Goal: Task Accomplishment & Management: Use online tool/utility

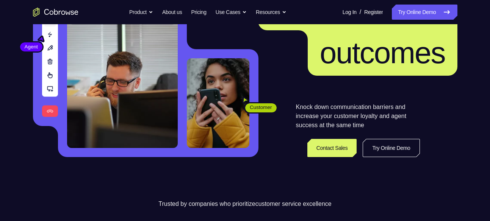
scroll to position [99, 0]
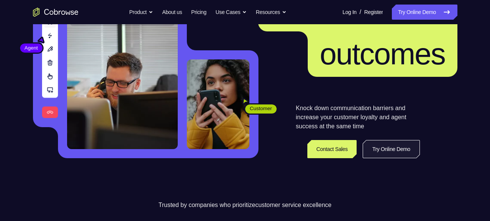
click at [377, 148] on link "Try Online Demo" at bounding box center [390, 149] width 57 height 18
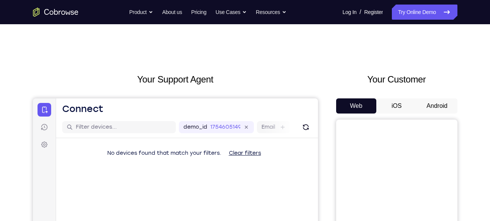
click at [438, 103] on button "Android" at bounding box center [437, 105] width 41 height 15
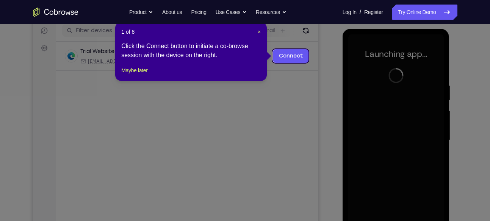
scroll to position [96, 0]
click at [260, 33] on span "×" at bounding box center [259, 32] width 3 height 6
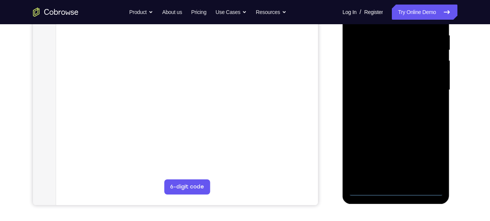
scroll to position [150, 0]
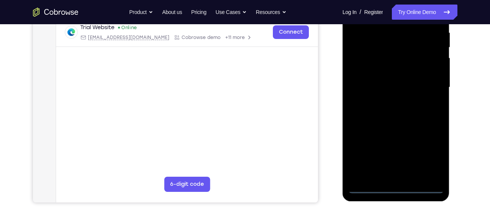
click at [393, 187] on div at bounding box center [395, 87] width 95 height 212
click at [434, 157] on div at bounding box center [395, 87] width 95 height 212
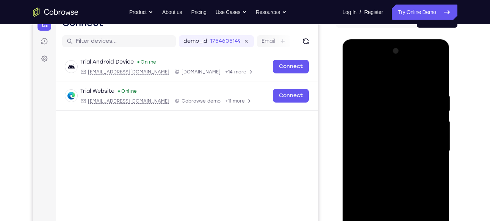
scroll to position [85, 0]
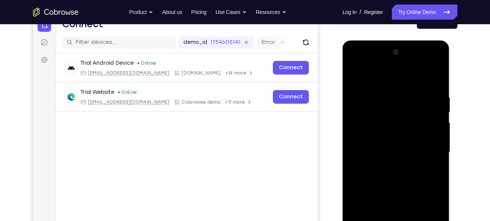
click at [365, 76] on div at bounding box center [395, 152] width 95 height 212
click at [428, 148] on div at bounding box center [395, 152] width 95 height 212
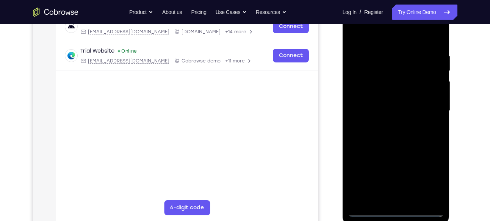
scroll to position [129, 0]
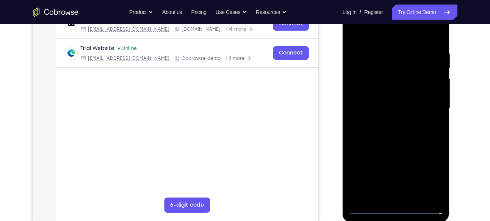
click at [390, 123] on div at bounding box center [395, 108] width 95 height 212
click at [392, 97] on div at bounding box center [395, 108] width 95 height 212
click at [398, 78] on div at bounding box center [395, 108] width 95 height 212
click at [379, 92] on div at bounding box center [395, 108] width 95 height 212
click at [379, 107] on div at bounding box center [395, 108] width 95 height 212
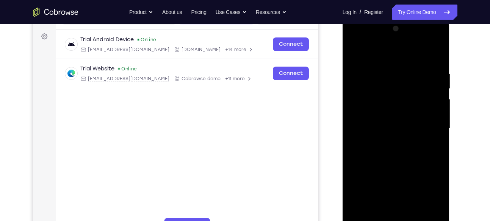
scroll to position [109, 0]
click at [400, 153] on div at bounding box center [395, 128] width 95 height 212
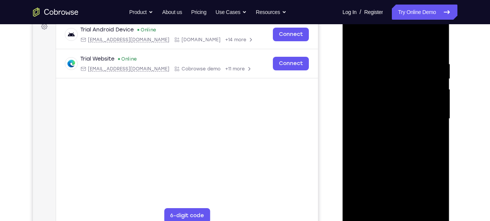
scroll to position [117, 0]
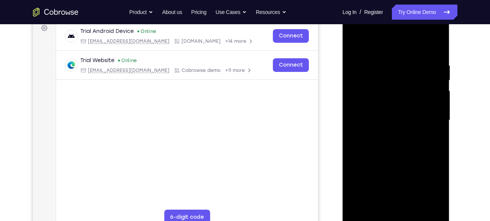
click at [400, 140] on div at bounding box center [395, 120] width 95 height 212
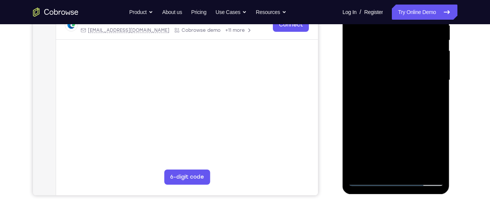
scroll to position [157, 0]
click at [403, 118] on div at bounding box center [395, 80] width 95 height 212
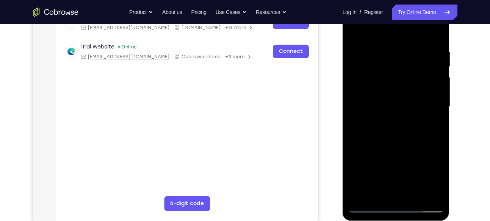
scroll to position [130, 0]
click at [391, 69] on div at bounding box center [395, 107] width 95 height 212
click at [393, 89] on div at bounding box center [395, 107] width 95 height 212
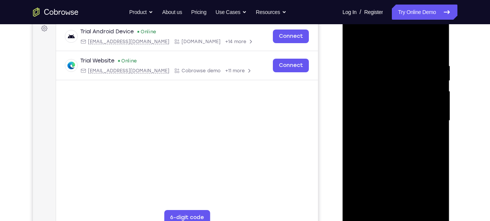
click at [395, 89] on div at bounding box center [395, 121] width 95 height 212
click at [387, 105] on div at bounding box center [395, 121] width 95 height 212
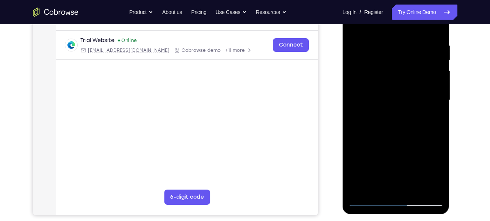
scroll to position [138, 0]
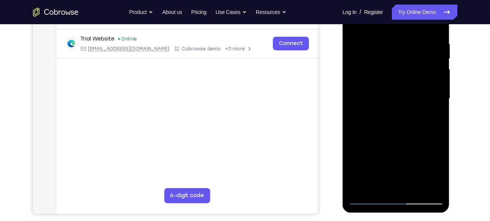
click at [437, 37] on div at bounding box center [395, 99] width 95 height 212
drag, startPoint x: 419, startPoint y: 135, endPoint x: 421, endPoint y: 90, distance: 44.8
click at [421, 90] on div at bounding box center [395, 99] width 95 height 212
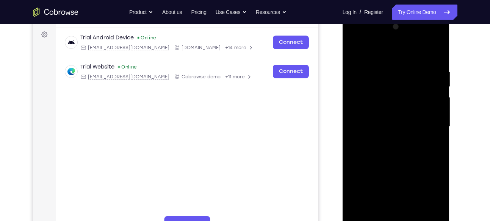
scroll to position [107, 0]
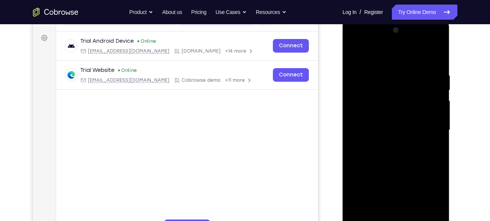
click at [438, 53] on div at bounding box center [395, 130] width 95 height 212
click at [354, 55] on div at bounding box center [395, 130] width 95 height 212
click at [370, 67] on div at bounding box center [395, 130] width 95 height 212
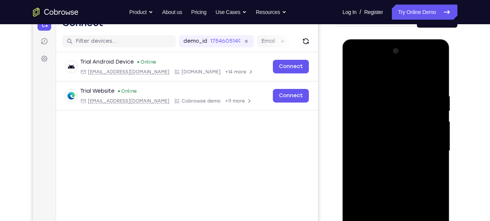
scroll to position [86, 0]
drag, startPoint x: 416, startPoint y: 95, endPoint x: 412, endPoint y: 138, distance: 43.8
click at [412, 138] on div at bounding box center [395, 151] width 95 height 212
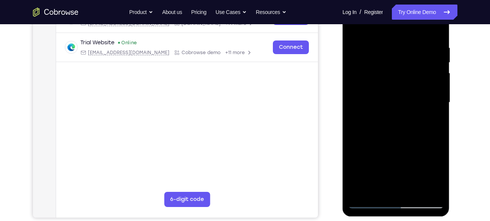
scroll to position [136, 0]
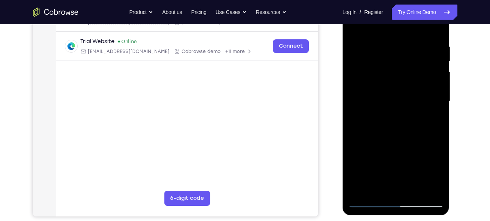
click at [426, 114] on div at bounding box center [395, 101] width 95 height 212
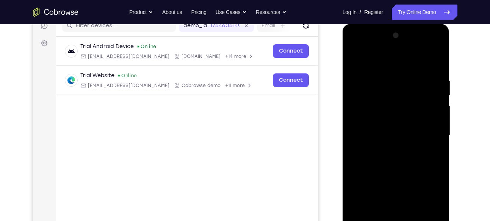
scroll to position [101, 0]
click at [356, 59] on div at bounding box center [395, 136] width 95 height 212
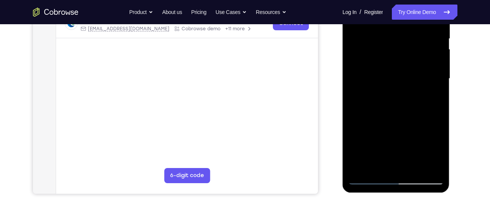
scroll to position [164, 0]
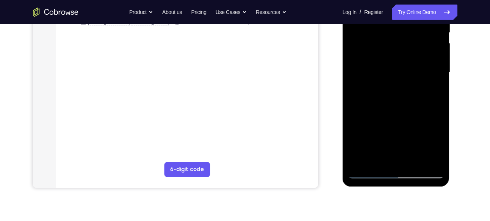
drag, startPoint x: 397, startPoint y: 123, endPoint x: 397, endPoint y: 98, distance: 24.6
click at [397, 98] on div at bounding box center [395, 73] width 95 height 212
click at [370, 103] on div at bounding box center [395, 73] width 95 height 212
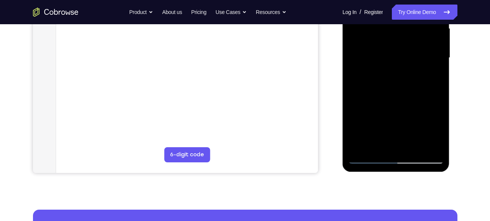
scroll to position [180, 0]
click at [355, 110] on div at bounding box center [395, 58] width 95 height 212
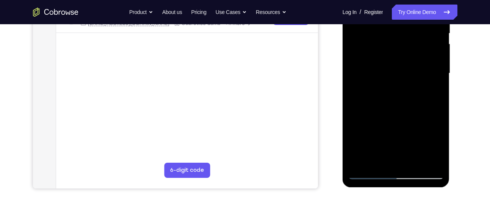
scroll to position [162, 0]
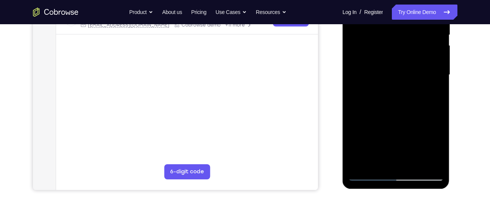
click at [440, 57] on div at bounding box center [395, 75] width 95 height 212
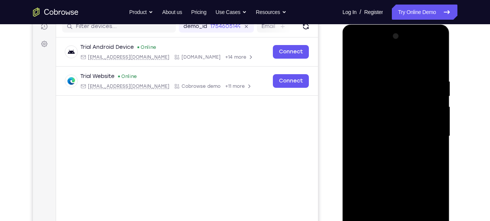
scroll to position [91, 0]
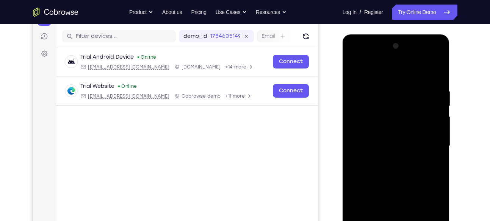
drag, startPoint x: 417, startPoint y: 89, endPoint x: 408, endPoint y: 172, distance: 84.1
click at [408, 172] on div at bounding box center [395, 146] width 95 height 212
click at [356, 69] on div at bounding box center [395, 146] width 95 height 212
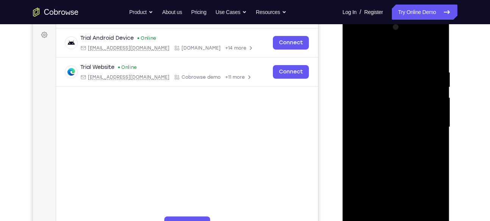
scroll to position [111, 0]
click at [415, 78] on div at bounding box center [395, 126] width 95 height 212
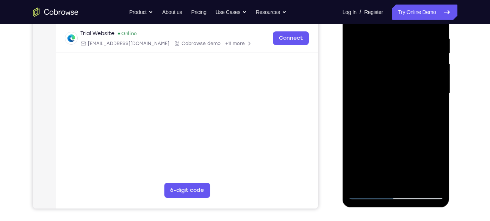
scroll to position [142, 0]
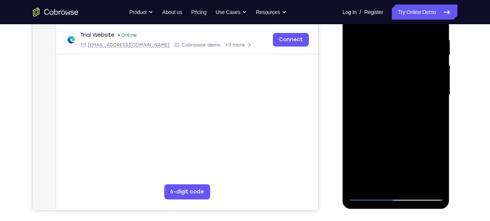
click at [397, 137] on div at bounding box center [395, 95] width 95 height 212
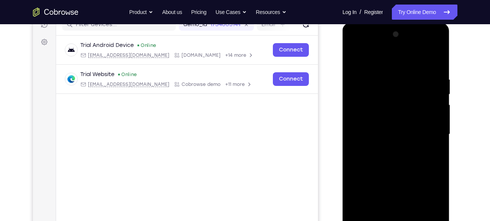
scroll to position [89, 0]
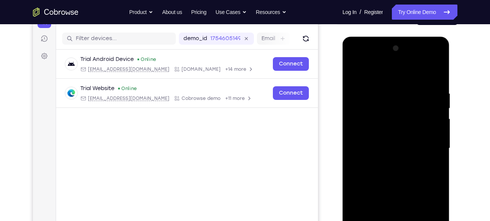
click at [353, 74] on div at bounding box center [395, 148] width 95 height 212
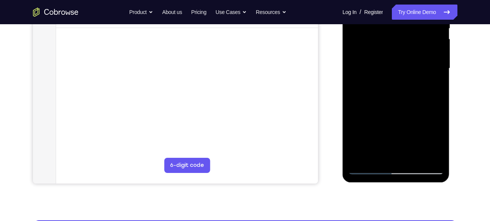
scroll to position [169, 0]
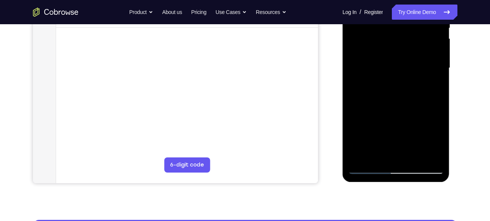
click at [368, 168] on div at bounding box center [395, 68] width 95 height 212
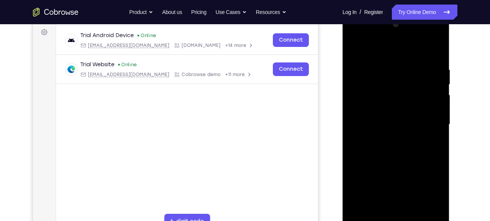
click at [352, 50] on div at bounding box center [395, 125] width 95 height 212
click at [354, 49] on div at bounding box center [395, 125] width 95 height 212
drag, startPoint x: 399, startPoint y: 139, endPoint x: 404, endPoint y: 48, distance: 91.0
click at [404, 48] on div at bounding box center [395, 125] width 95 height 212
drag, startPoint x: 400, startPoint y: 152, endPoint x: 408, endPoint y: 61, distance: 91.6
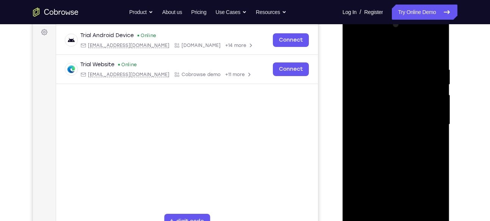
click at [408, 61] on div at bounding box center [395, 125] width 95 height 212
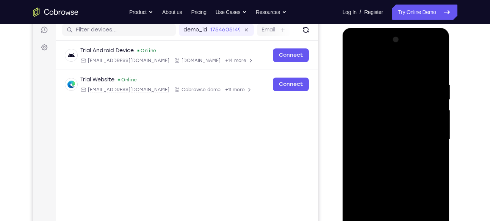
scroll to position [96, 0]
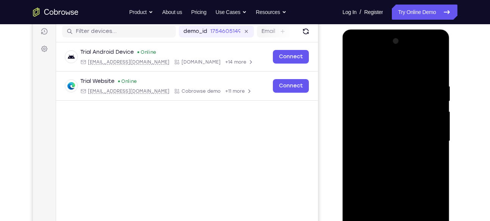
click at [436, 66] on div at bounding box center [395, 141] width 95 height 212
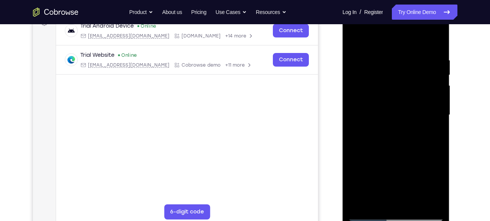
scroll to position [123, 0]
drag, startPoint x: 409, startPoint y: 154, endPoint x: 407, endPoint y: 73, distance: 80.7
click at [407, 73] on div at bounding box center [395, 114] width 95 height 212
drag, startPoint x: 404, startPoint y: 162, endPoint x: 392, endPoint y: 214, distance: 54.0
click at [392, 214] on div at bounding box center [395, 114] width 95 height 212
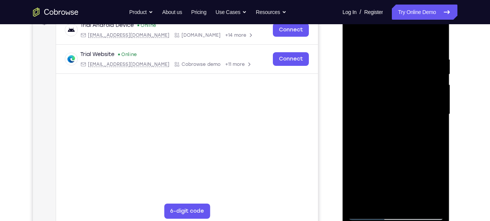
click at [358, 134] on div at bounding box center [395, 114] width 95 height 212
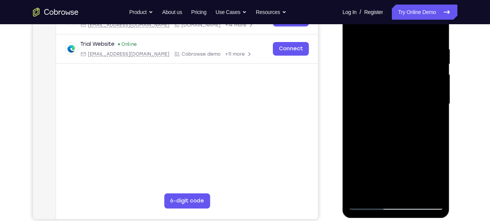
scroll to position [133, 0]
click at [434, 109] on div at bounding box center [395, 104] width 95 height 212
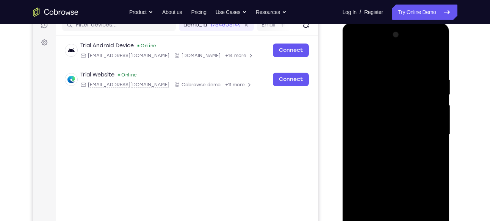
click at [434, 109] on div at bounding box center [395, 135] width 95 height 212
click at [436, 58] on div at bounding box center [395, 135] width 95 height 212
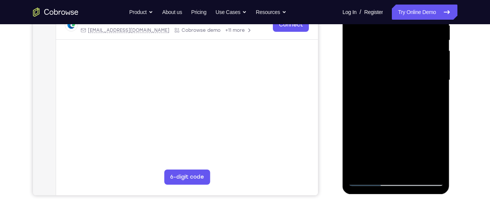
scroll to position [164, 0]
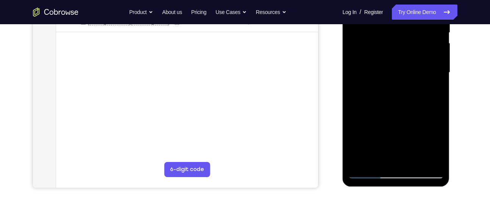
click at [361, 161] on div at bounding box center [395, 73] width 95 height 212
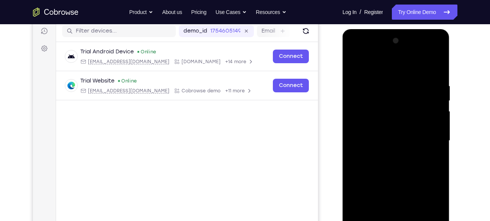
scroll to position [94, 0]
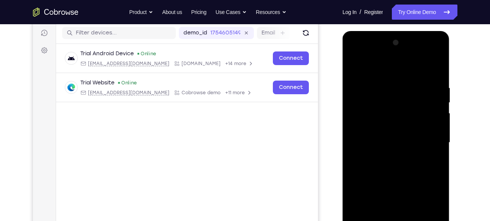
drag, startPoint x: 398, startPoint y: 169, endPoint x: 404, endPoint y: 63, distance: 105.8
click at [404, 63] on div at bounding box center [395, 143] width 95 height 212
drag, startPoint x: 404, startPoint y: 162, endPoint x: 412, endPoint y: 39, distance: 123.3
click at [412, 39] on div at bounding box center [395, 143] width 95 height 212
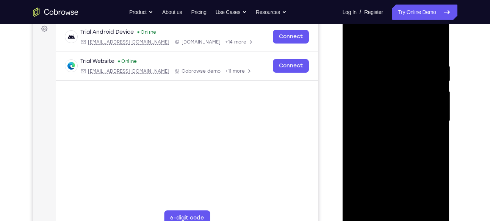
scroll to position [116, 0]
drag, startPoint x: 408, startPoint y: 167, endPoint x: 405, endPoint y: 49, distance: 117.8
click at [405, 49] on div at bounding box center [395, 121] width 95 height 212
click at [439, 134] on div at bounding box center [395, 121] width 95 height 212
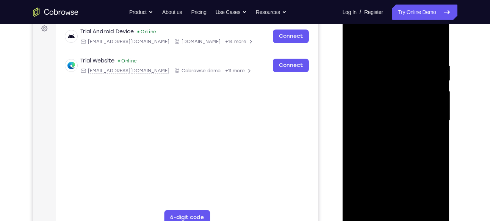
click at [355, 185] on div at bounding box center [395, 121] width 95 height 212
drag, startPoint x: 387, startPoint y: 183, endPoint x: 394, endPoint y: 61, distance: 122.1
click at [394, 61] on div at bounding box center [395, 121] width 95 height 212
drag, startPoint x: 401, startPoint y: 154, endPoint x: 404, endPoint y: 47, distance: 107.2
click at [404, 47] on div at bounding box center [395, 121] width 95 height 212
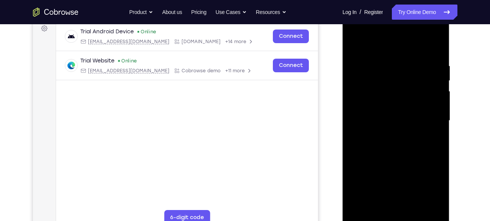
drag, startPoint x: 408, startPoint y: 138, endPoint x: 413, endPoint y: 53, distance: 85.4
click at [413, 53] on div at bounding box center [395, 121] width 95 height 212
drag, startPoint x: 413, startPoint y: 166, endPoint x: 422, endPoint y: 88, distance: 78.1
click at [422, 88] on div at bounding box center [395, 121] width 95 height 212
click at [354, 120] on div at bounding box center [395, 121] width 95 height 212
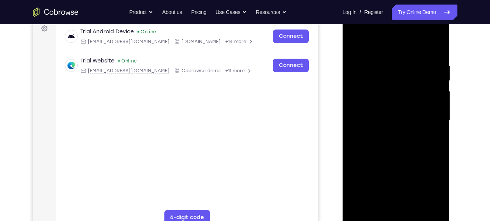
drag, startPoint x: 388, startPoint y: 139, endPoint x: 394, endPoint y: 72, distance: 67.7
click at [394, 72] on div at bounding box center [395, 121] width 95 height 212
click at [351, 185] on div at bounding box center [395, 121] width 95 height 212
drag, startPoint x: 396, startPoint y: 166, endPoint x: 402, endPoint y: 56, distance: 109.2
click at [402, 56] on div at bounding box center [395, 121] width 95 height 212
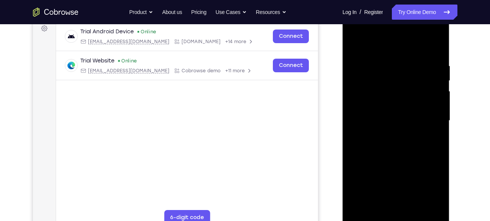
drag, startPoint x: 398, startPoint y: 162, endPoint x: 404, endPoint y: 89, distance: 73.3
click at [404, 89] on div at bounding box center [395, 121] width 95 height 212
drag, startPoint x: 408, startPoint y: 163, endPoint x: 413, endPoint y: 100, distance: 63.4
click at [413, 100] on div at bounding box center [395, 121] width 95 height 212
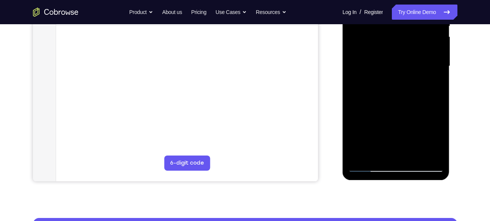
scroll to position [172, 0]
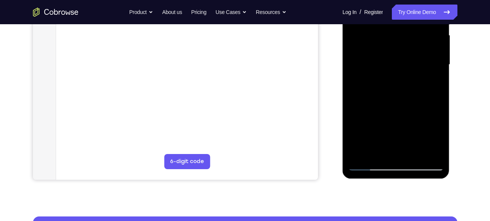
click at [360, 154] on div at bounding box center [395, 65] width 95 height 212
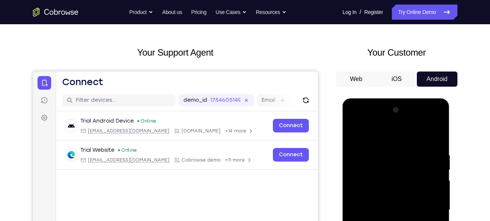
scroll to position [24, 0]
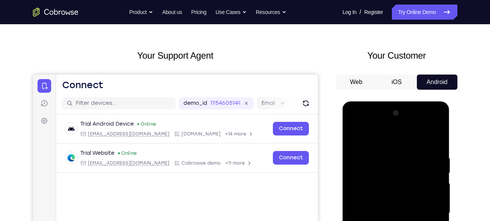
click at [428, 154] on div at bounding box center [395, 213] width 95 height 212
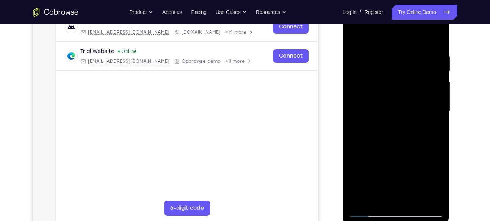
scroll to position [127, 0]
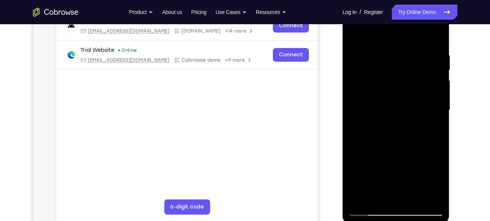
click at [437, 115] on div at bounding box center [395, 110] width 95 height 212
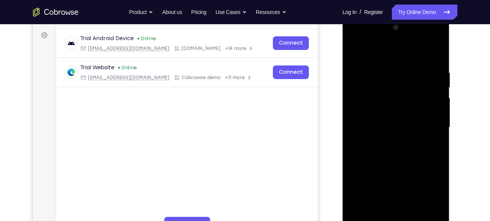
scroll to position [106, 0]
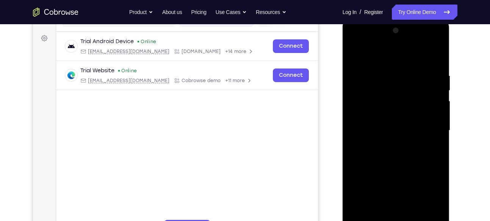
click at [433, 58] on div at bounding box center [395, 131] width 95 height 212
click at [383, 66] on div at bounding box center [395, 131] width 95 height 212
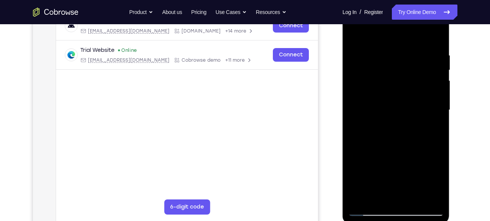
scroll to position [127, 0]
click at [430, 112] on div at bounding box center [395, 110] width 95 height 212
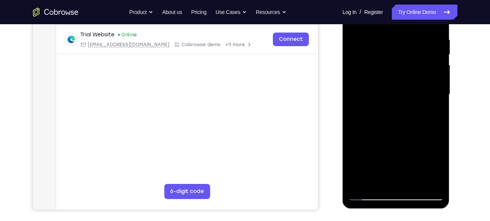
scroll to position [146, 0]
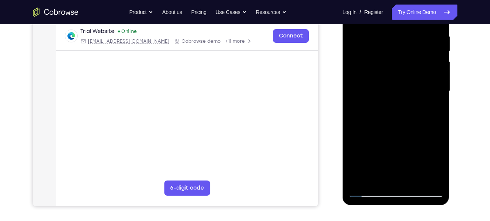
click at [424, 176] on div at bounding box center [395, 91] width 95 height 212
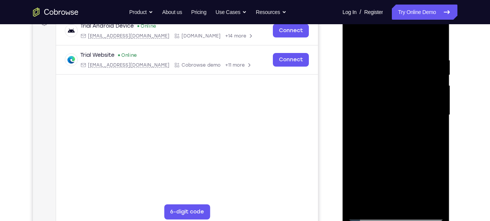
scroll to position [121, 0]
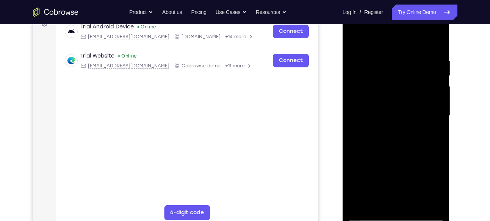
click at [434, 118] on div at bounding box center [395, 116] width 95 height 212
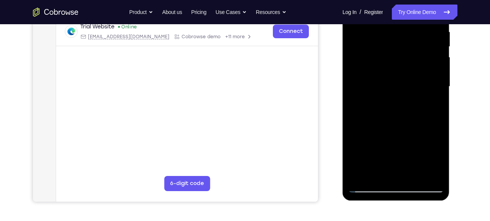
scroll to position [151, 0]
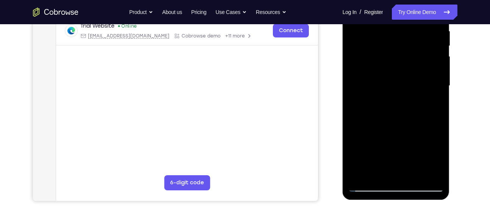
click at [427, 106] on div at bounding box center [395, 86] width 95 height 212
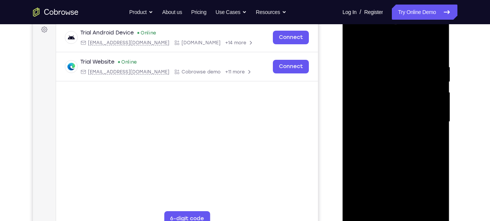
scroll to position [115, 0]
click at [426, 115] on div at bounding box center [395, 122] width 95 height 212
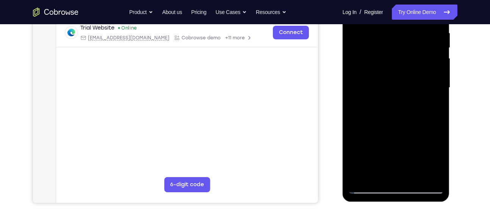
scroll to position [150, 0]
click at [426, 115] on div at bounding box center [395, 87] width 95 height 212
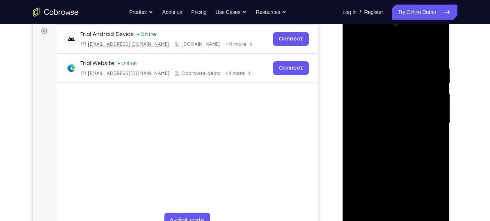
scroll to position [112, 0]
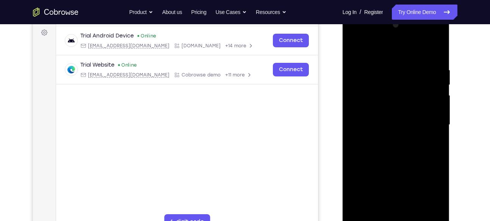
click at [434, 80] on div at bounding box center [395, 125] width 95 height 212
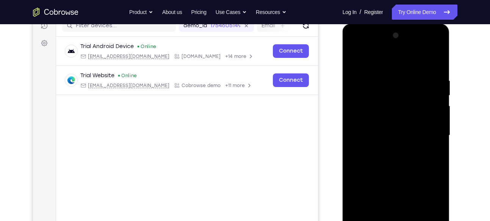
scroll to position [99, 0]
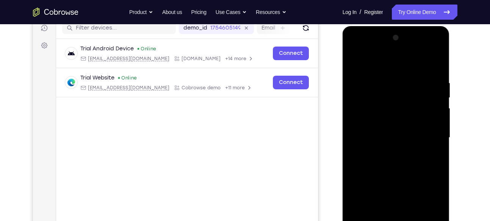
click at [436, 63] on div at bounding box center [395, 138] width 95 height 212
